Goal: Find specific page/section: Find specific page/section

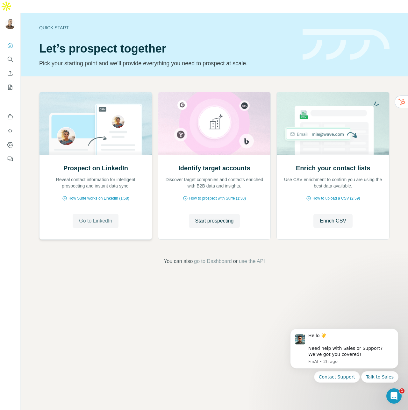
click at [98, 217] on span "Go to LinkedIn" at bounding box center [95, 221] width 33 height 8
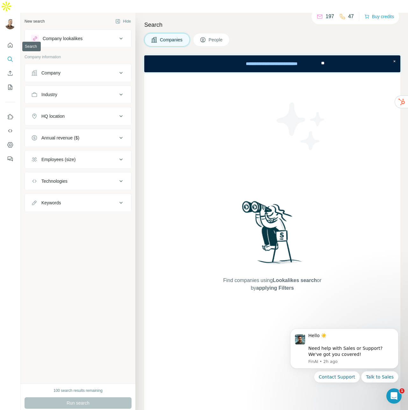
click at [8, 56] on icon "Search" at bounding box center [10, 59] width 6 height 6
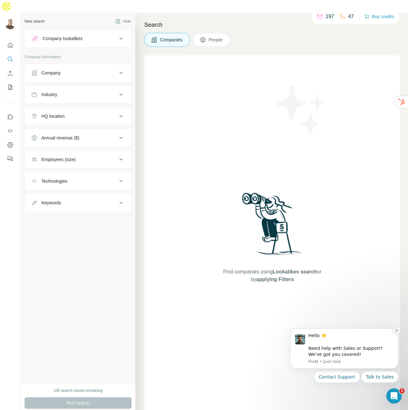
click at [396, 331] on icon "Dismiss notification" at bounding box center [396, 330] width 2 height 2
click at [395, 330] on icon "Dismiss notification" at bounding box center [397, 331] width 4 height 4
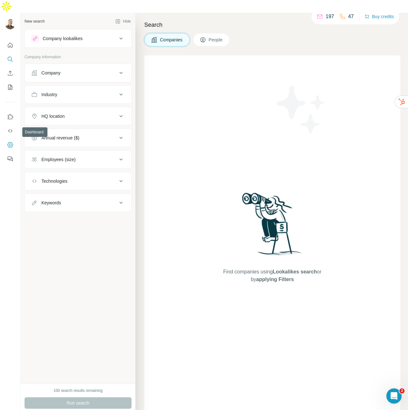
click at [8, 142] on icon "Dashboard" at bounding box center [10, 145] width 6 height 6
